Goal: Transaction & Acquisition: Purchase product/service

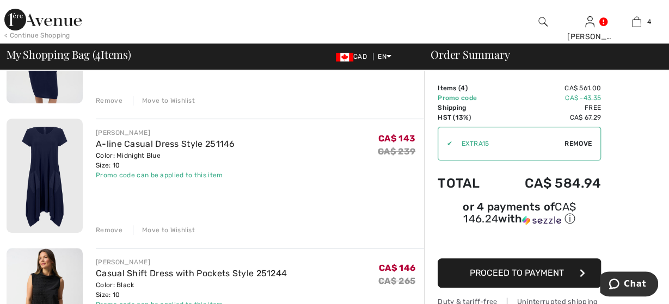
scroll to position [170, 0]
click at [108, 229] on div "Remove" at bounding box center [109, 231] width 27 height 10
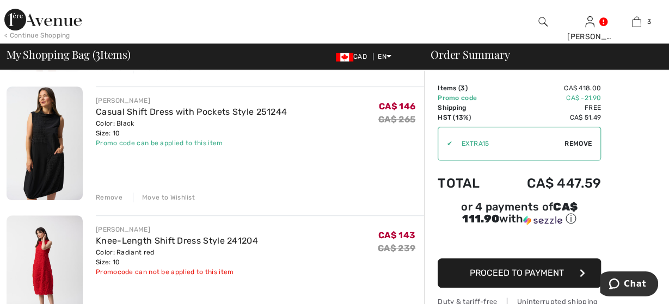
scroll to position [227, 0]
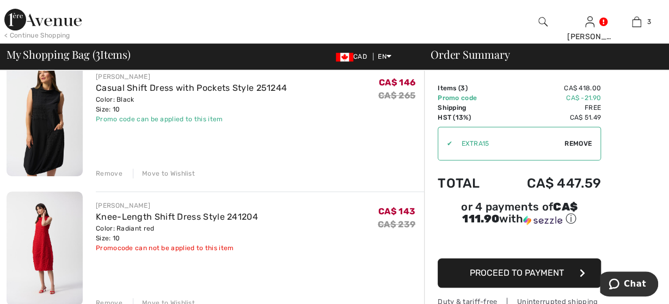
click at [47, 140] on img at bounding box center [45, 120] width 76 height 114
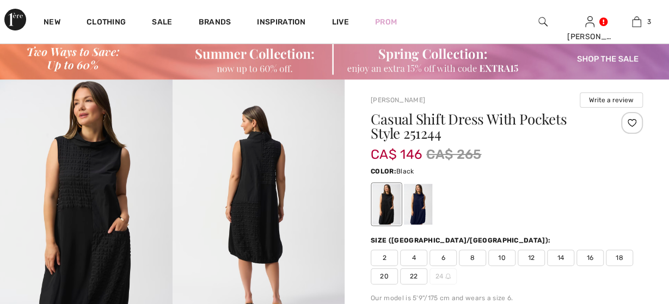
scroll to position [57, 0]
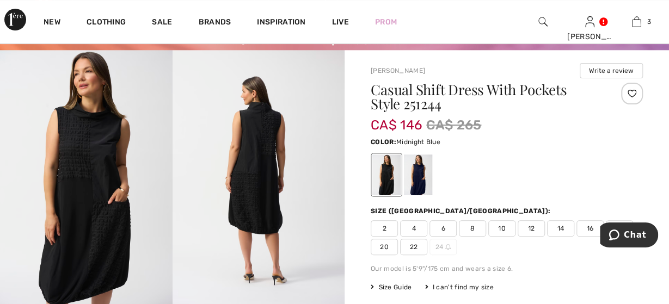
click at [418, 187] on div at bounding box center [418, 175] width 28 height 41
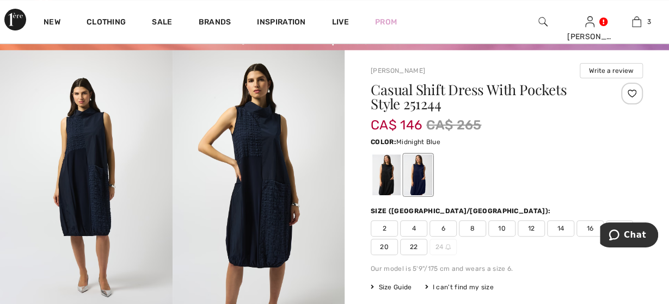
click at [502, 231] on span "10" at bounding box center [502, 229] width 27 height 16
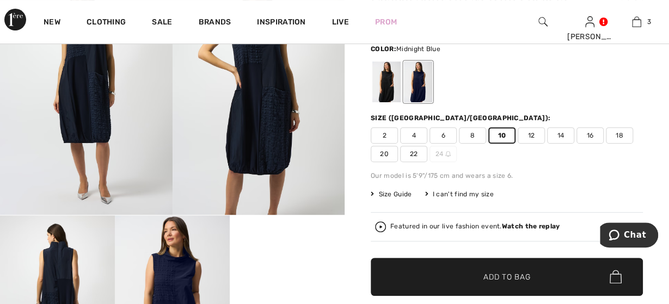
scroll to position [170, 0]
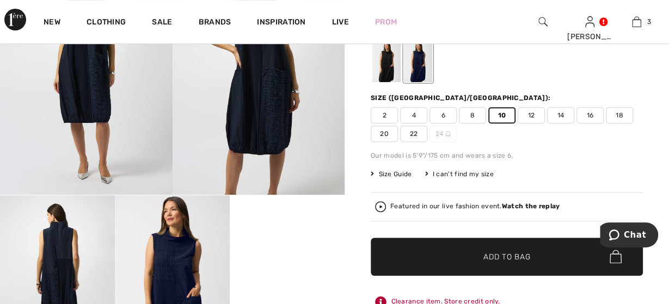
click at [495, 249] on span "✔ Added to Bag Add to Bag" at bounding box center [507, 257] width 272 height 38
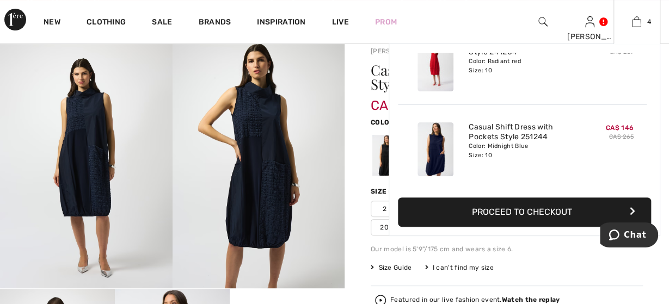
scroll to position [57, 0]
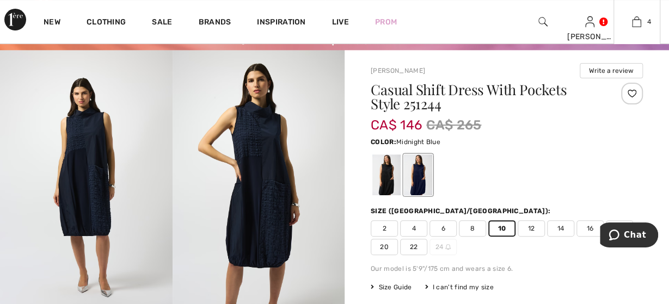
click at [508, 113] on div "Casual Shift Dress With Pockets Style 251244" at bounding box center [484, 99] width 227 height 33
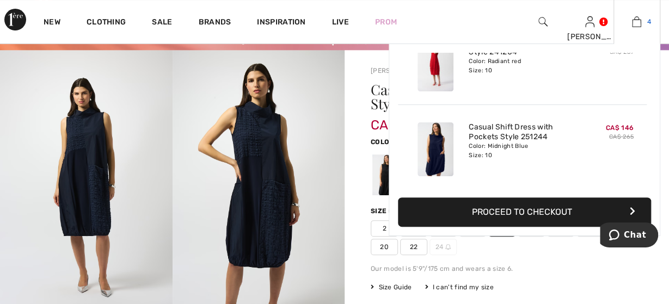
click at [642, 21] on link "4" at bounding box center [637, 21] width 46 height 13
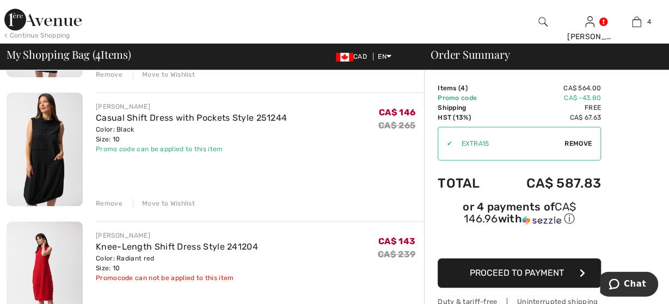
scroll to position [170, 0]
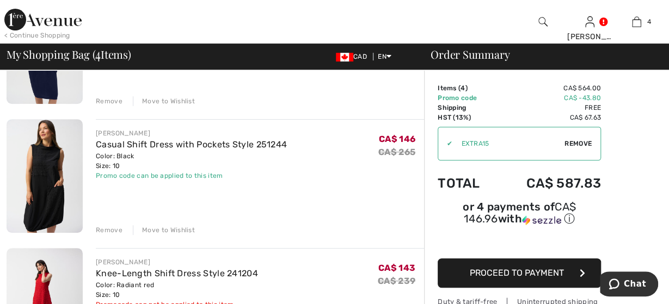
click at [115, 231] on div "Remove" at bounding box center [109, 230] width 27 height 10
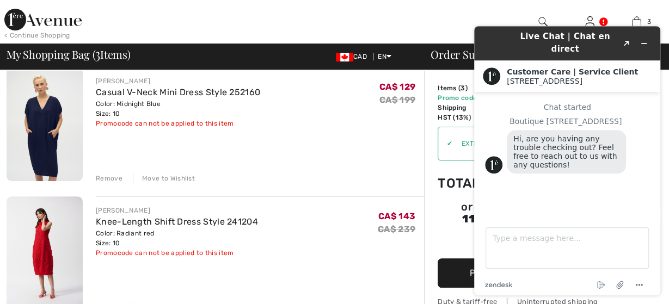
scroll to position [113, 0]
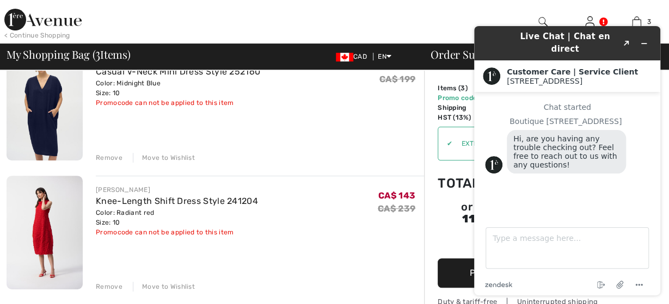
click at [111, 156] on div "Remove" at bounding box center [109, 158] width 27 height 10
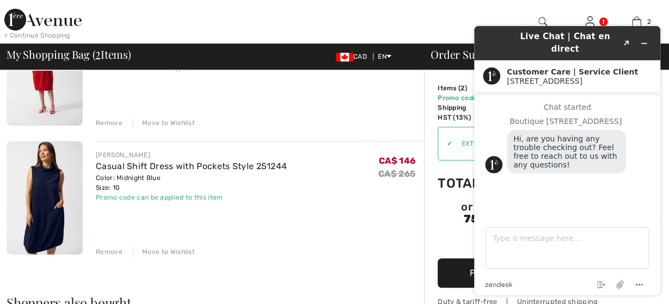
scroll to position [170, 0]
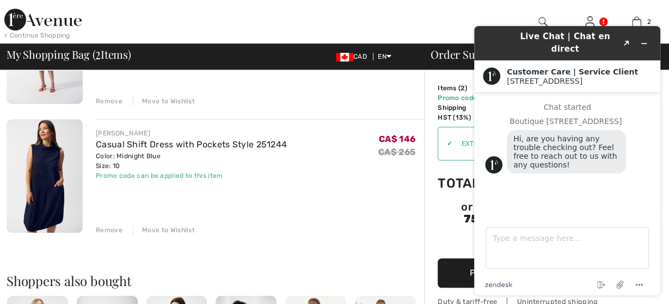
click at [44, 191] on img at bounding box center [45, 176] width 76 height 114
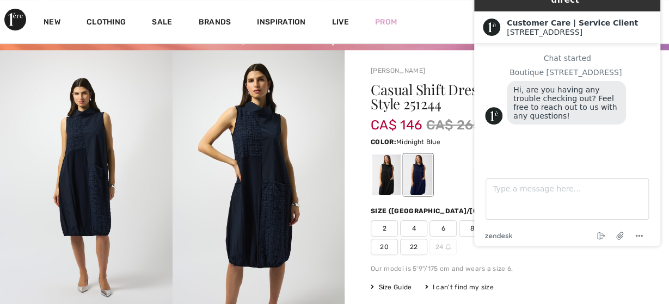
click at [87, 172] on img at bounding box center [86, 179] width 173 height 258
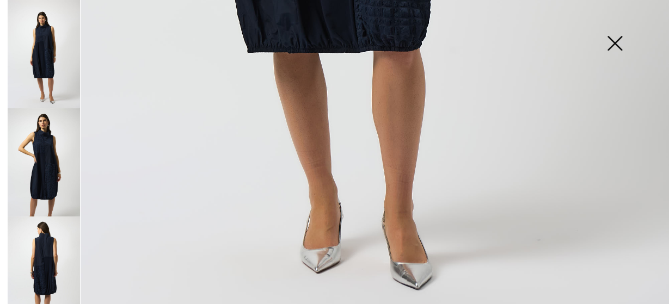
scroll to position [427, 0]
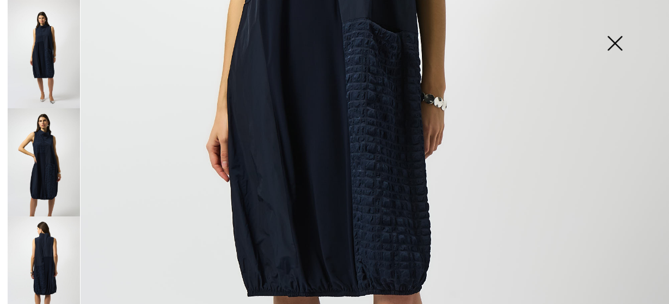
click at [619, 42] on img at bounding box center [615, 44] width 54 height 56
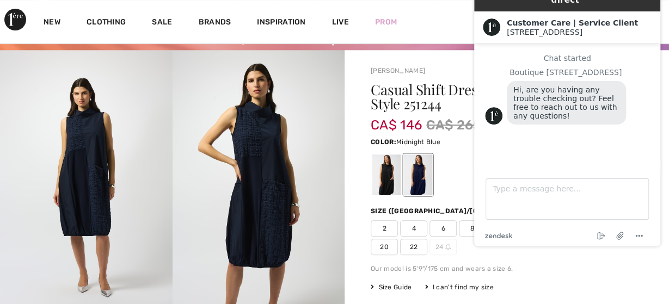
click at [372, 77] on div "Joseph Ribkoff Write a review" at bounding box center [507, 70] width 272 height 15
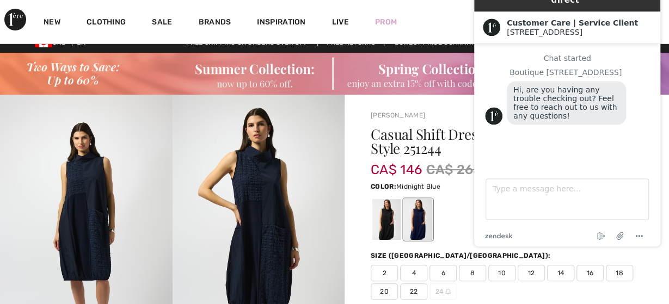
scroll to position [0, 0]
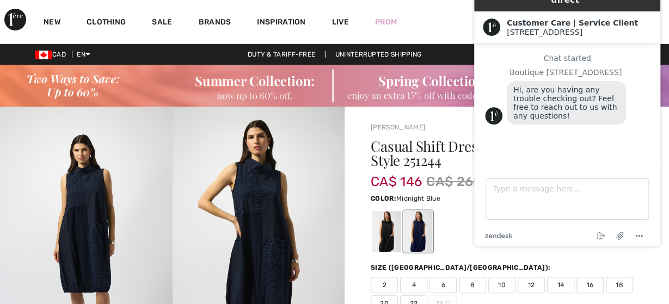
click at [421, 16] on div "New Clothing Sale Brands Inspiration Live Prom Kathy Hi, Kathy! 665 = Free Skir…" at bounding box center [334, 22] width 669 height 44
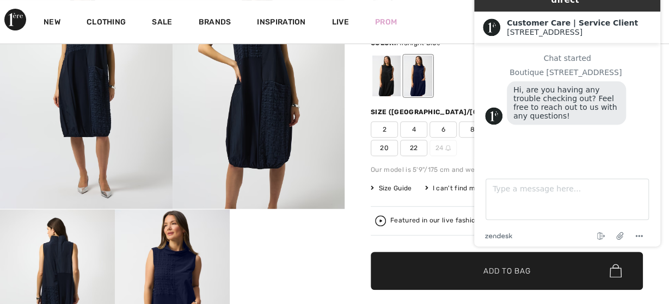
scroll to position [170, 0]
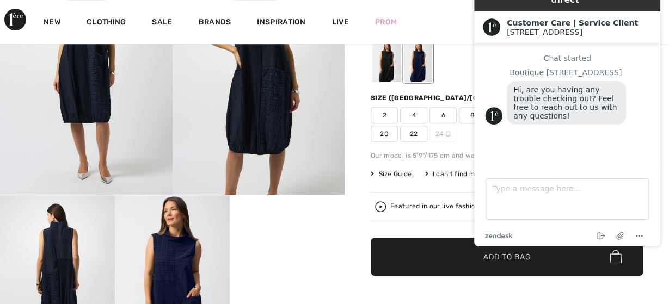
click at [362, 174] on div "Joseph Ribkoff Write a review Casual Shift Dress With Pockets Style 251244 CA$ …" at bounding box center [507, 285] width 325 height 696
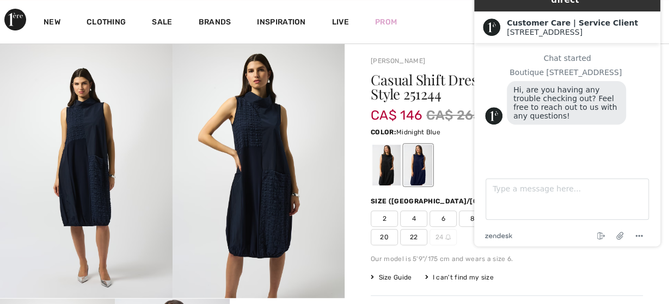
scroll to position [0, 0]
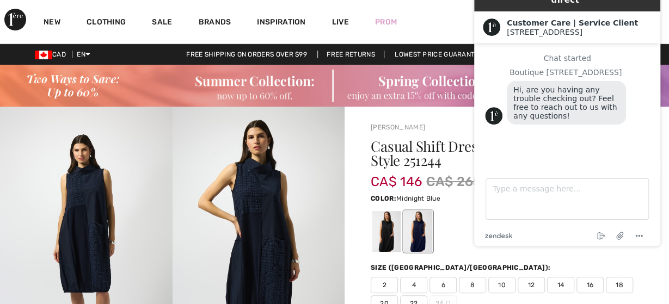
click at [423, 32] on div "New Clothing Sale Brands Inspiration Live Prom Kathy Hi, Kathy! 665 = Free Skir…" at bounding box center [334, 22] width 669 height 44
click at [424, 20] on div "New Clothing Sale Brands Inspiration Live Prom Kathy Hi, Kathy! 665 = Free Skir…" at bounding box center [334, 22] width 669 height 44
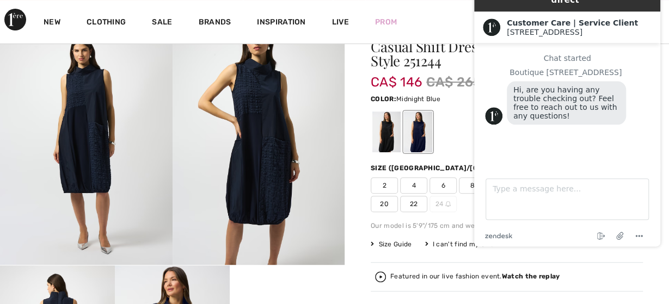
scroll to position [57, 0]
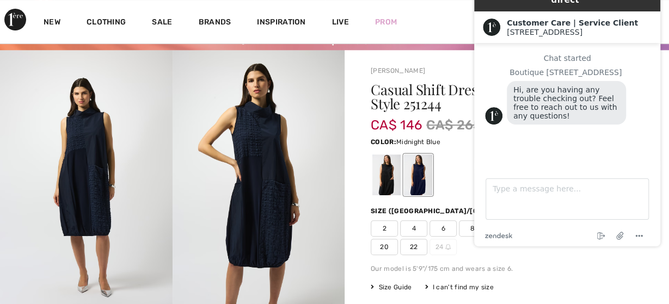
click at [589, 277] on div "Casual Shift Dress With Pockets Style 251244 CA$ 146 CA$ 265 Color: Midnight Bl…" at bounding box center [507, 274] width 272 height 382
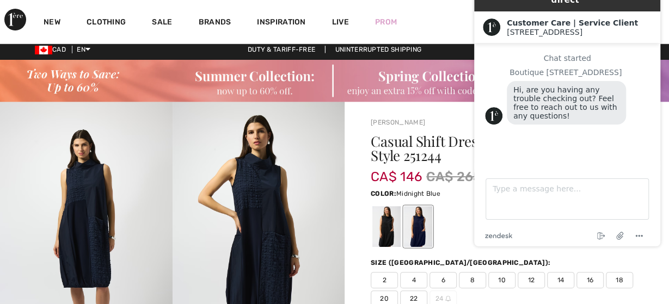
scroll to position [0, 0]
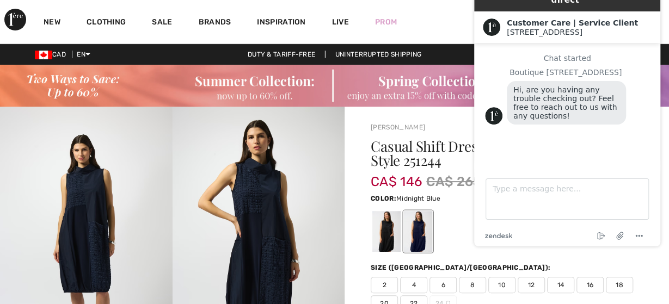
click at [423, 27] on div "New Clothing Sale Brands Inspiration Live Prom Kathy Hi, Kathy! 665 = Free Skir…" at bounding box center [334, 22] width 669 height 44
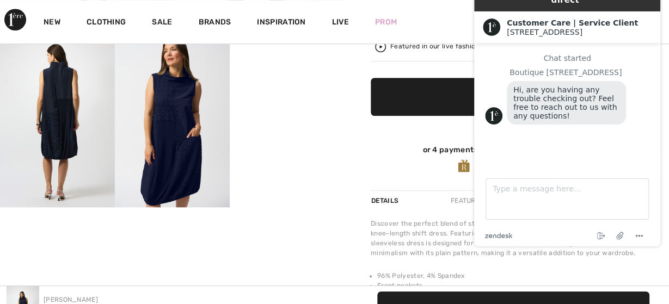
scroll to position [283, 0]
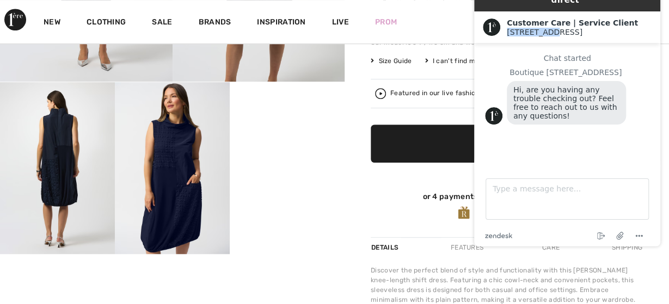
click at [621, 18] on div "Customer Care | Service Client 1ère Avenue 1ère Avenue" at bounding box center [576, 27] width 151 height 19
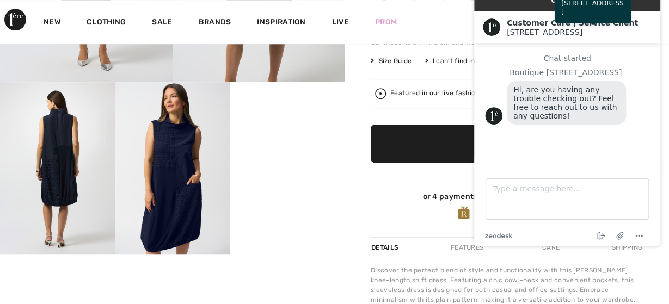
click at [550, 54] on div "Chat started" at bounding box center [567, 58] width 164 height 9
click at [357, 8] on div "Live" at bounding box center [340, 21] width 43 height 45
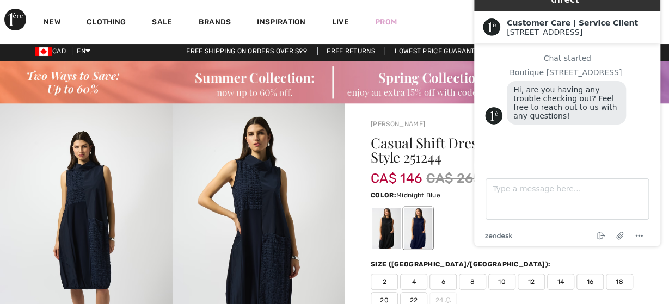
scroll to position [0, 0]
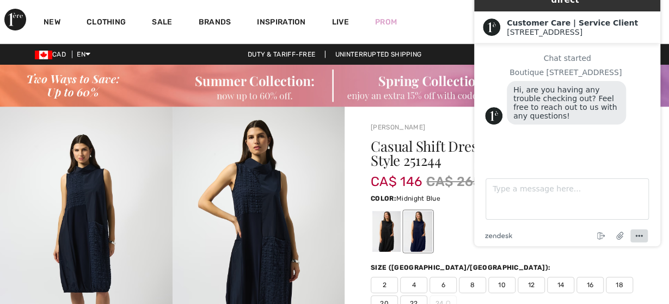
click at [641, 237] on icon "Menu" at bounding box center [639, 236] width 13 height 13
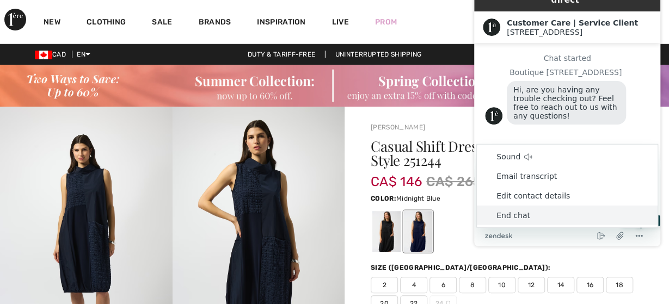
click at [498, 215] on li "End chat" at bounding box center [567, 216] width 181 height 20
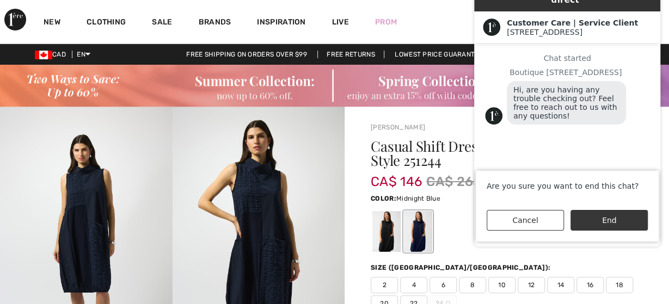
click at [623, 220] on button "End" at bounding box center [609, 220] width 77 height 21
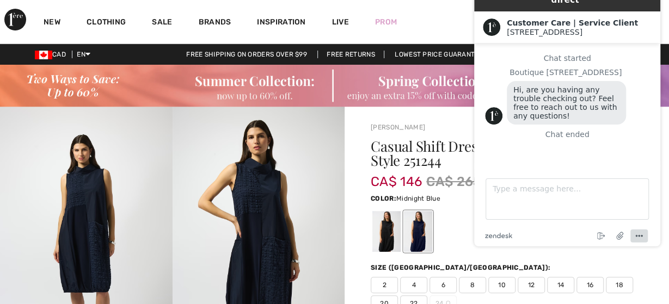
click at [417, 21] on div "New Clothing Sale Brands Inspiration Live Prom Kathy Hi, Kathy! 665 = Free Skir…" at bounding box center [334, 22] width 669 height 44
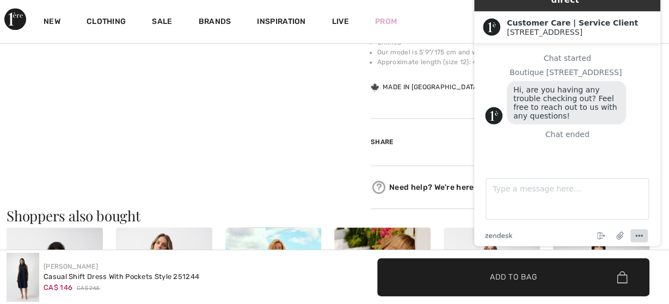
scroll to position [623, 0]
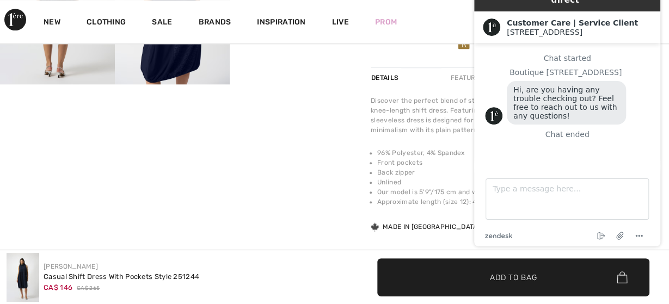
click at [485, 274] on span "✔ Added to Bag" at bounding box center [497, 277] width 66 height 11
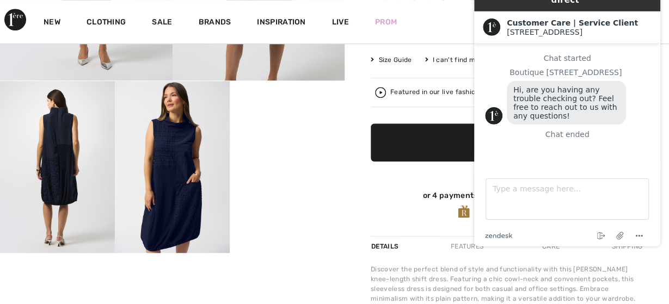
scroll to position [5, 0]
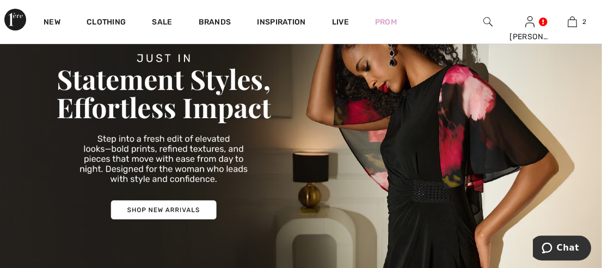
scroll to position [170, 0]
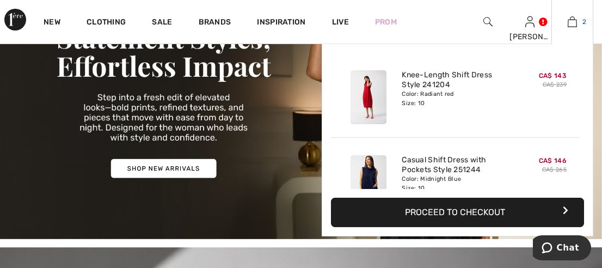
click at [574, 22] on img at bounding box center [572, 21] width 9 height 13
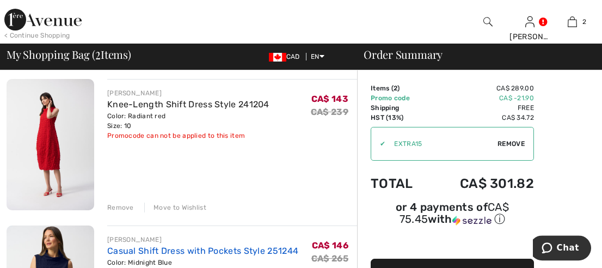
scroll to position [57, 0]
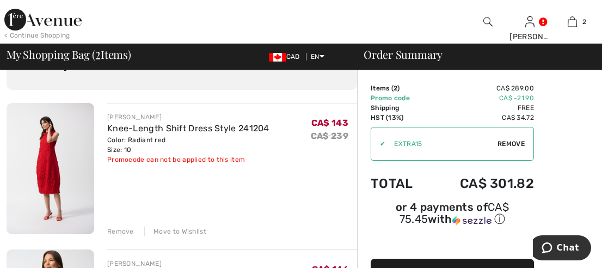
click at [56, 167] on img at bounding box center [51, 168] width 88 height 131
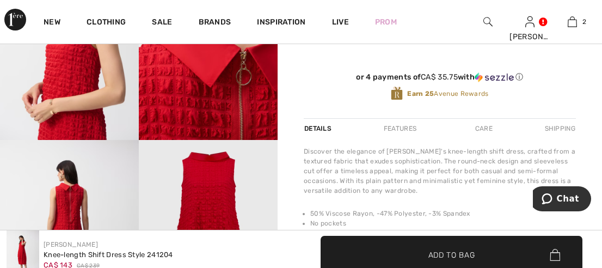
scroll to position [170, 0]
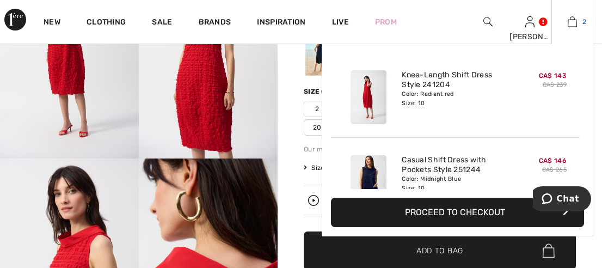
click at [578, 26] on link "2" at bounding box center [572, 21] width 41 height 13
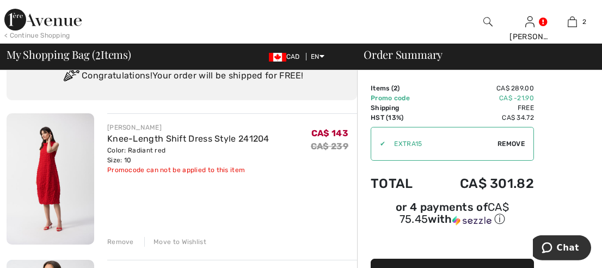
scroll to position [113, 0]
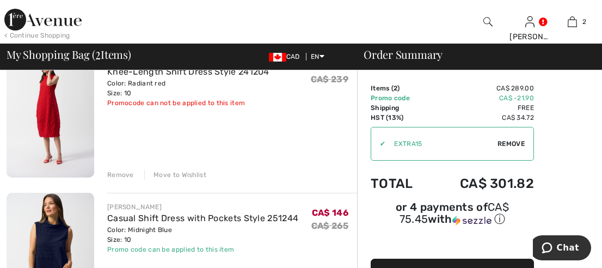
click at [120, 173] on div "Remove" at bounding box center [120, 175] width 27 height 10
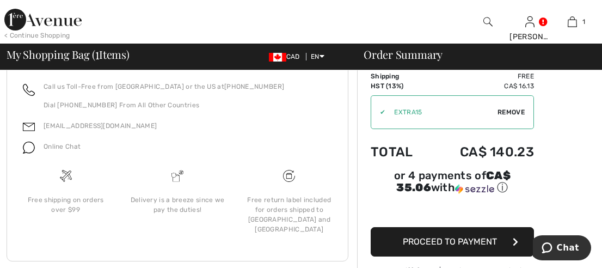
scroll to position [520, 0]
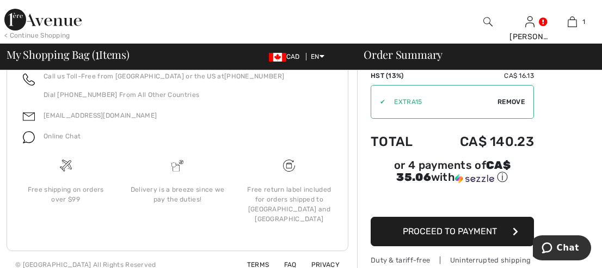
click at [454, 226] on span "Proceed to Payment" at bounding box center [450, 231] width 94 height 10
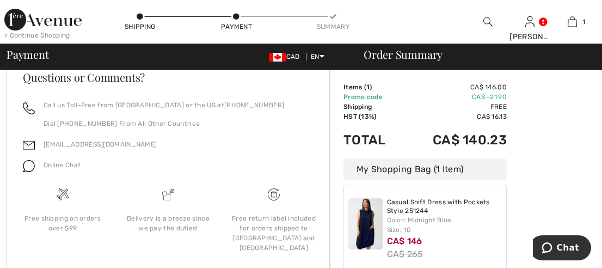
scroll to position [380, 0]
